Goal: Information Seeking & Learning: Learn about a topic

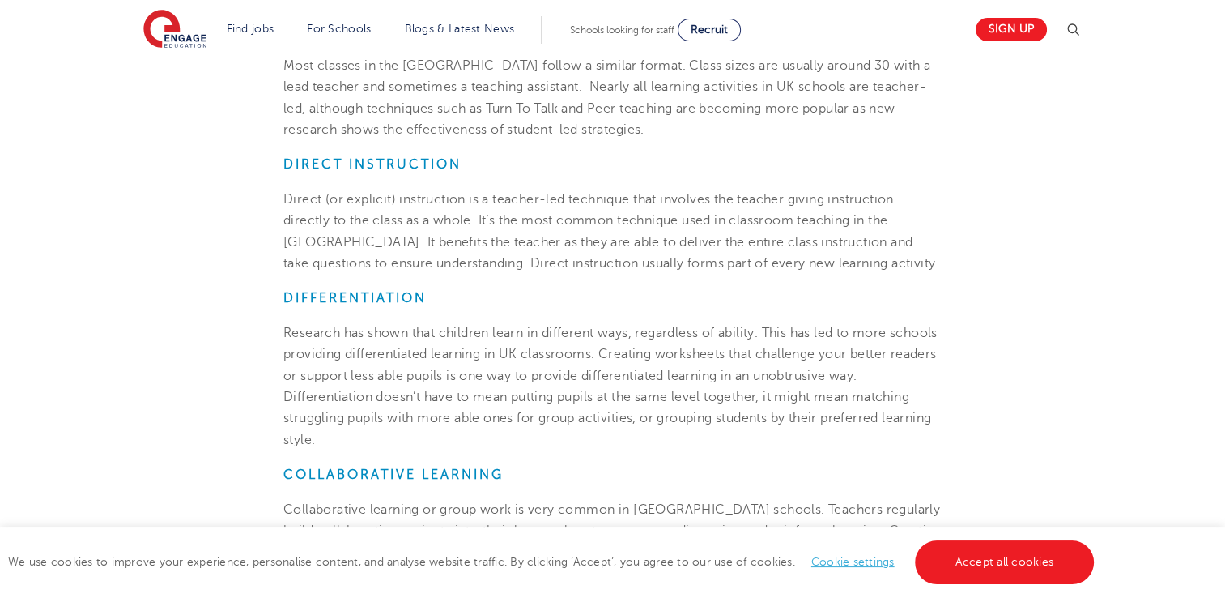
scroll to position [964, 0]
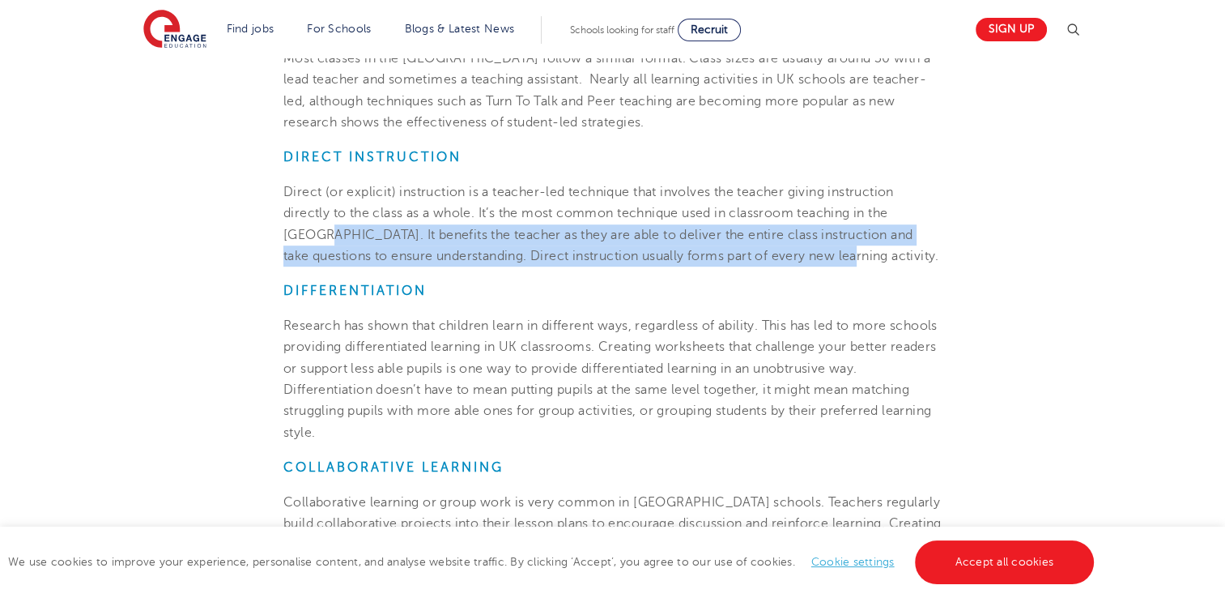
drag, startPoint x: 1223, startPoint y: 202, endPoint x: 1221, endPoint y: 257, distance: 54.3
click at [1221, 257] on div "tylerport International• 3 Min read 15th April 2024 Teaching Techniques: How Do…" at bounding box center [612, 412] width 1225 height 2637
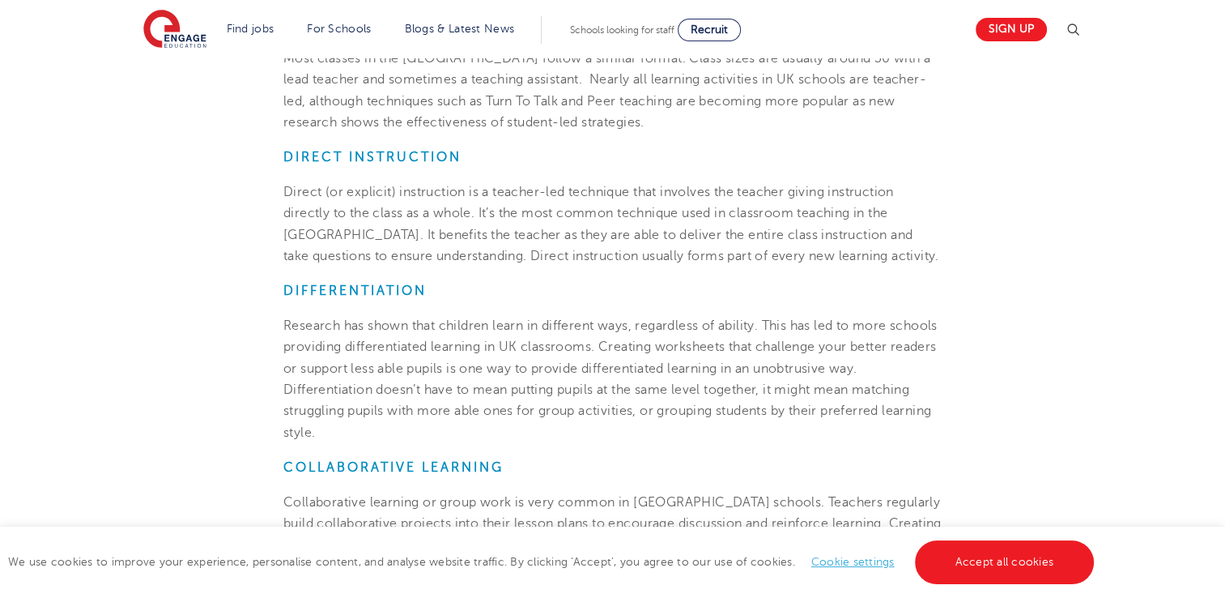
click at [1062, 305] on section "15th April 2024 Teaching Techniques: How Do They Do It In The UK? The UK is oft…" at bounding box center [612, 365] width 982 height 1765
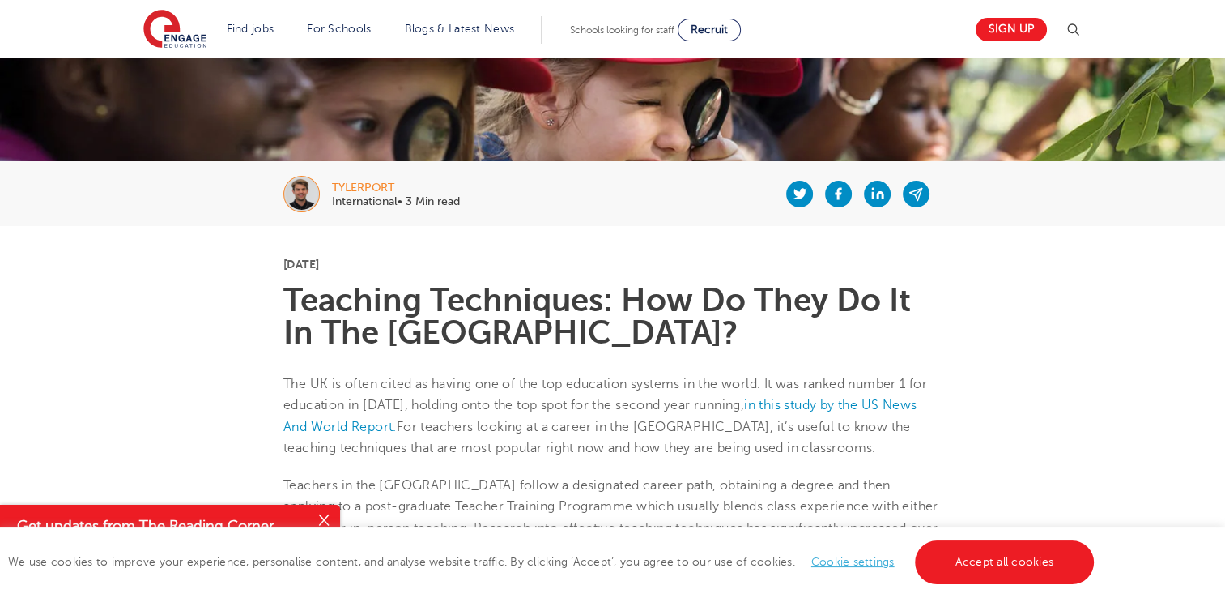
scroll to position [0, 0]
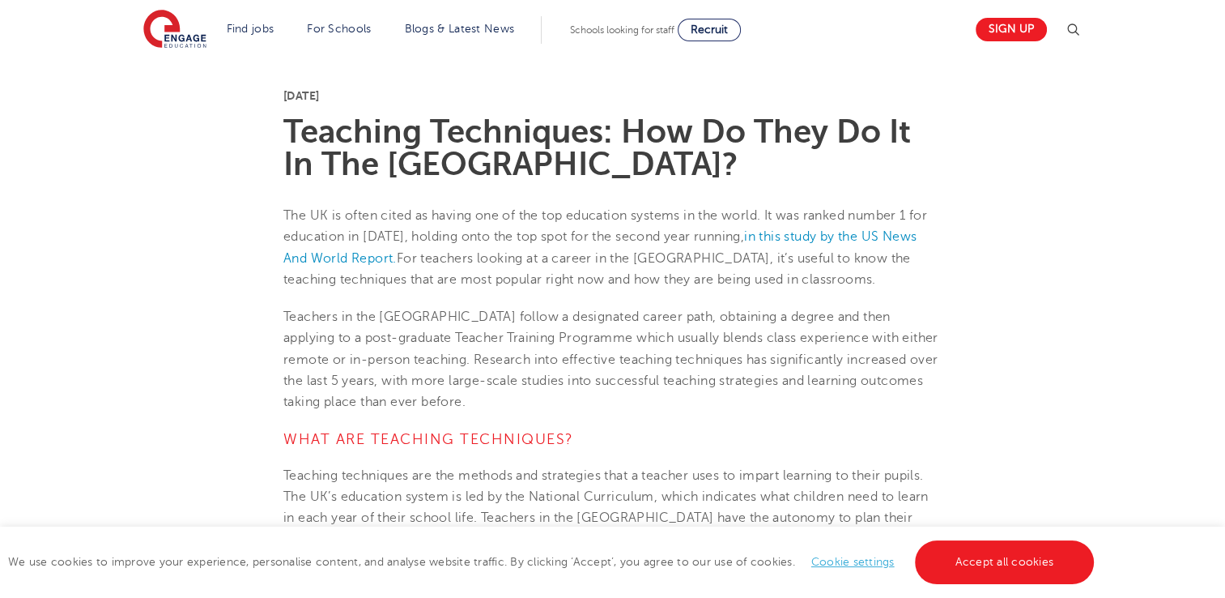
scroll to position [393, 0]
